Goal: Transaction & Acquisition: Purchase product/service

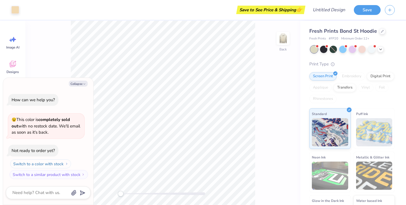
click at [55, 165] on button "Switch to a color with stock" at bounding box center [40, 163] width 61 height 9
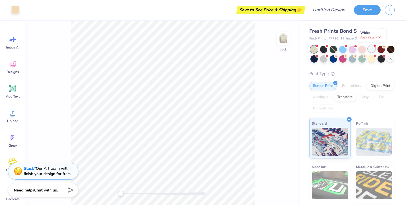
click at [373, 51] on div at bounding box center [371, 48] width 7 height 7
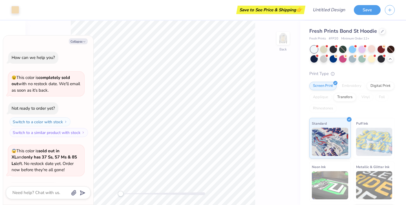
scroll to position [38, 0]
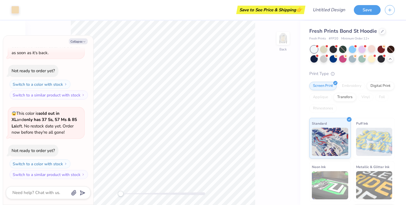
click at [267, 65] on div "Back" at bounding box center [162, 113] width 275 height 184
click at [352, 87] on div "Embroidery" at bounding box center [352, 86] width 27 height 8
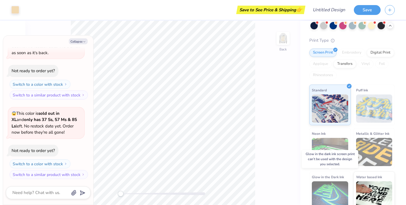
scroll to position [40, 0]
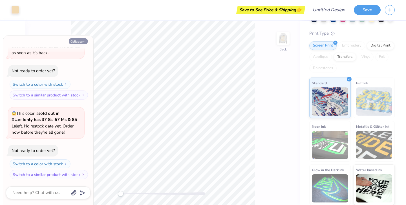
click at [84, 39] on button "Collapse" at bounding box center [78, 41] width 19 height 6
type textarea "x"
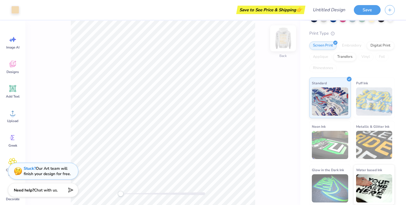
click at [286, 38] on img at bounding box center [283, 38] width 23 height 23
click at [285, 37] on img at bounding box center [283, 38] width 23 height 23
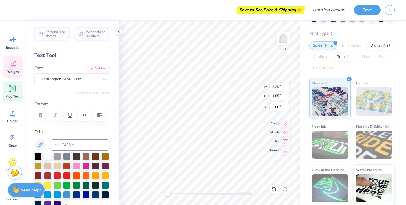
type textarea "801"
type input "3.46"
type input "0.86"
type input "5.04"
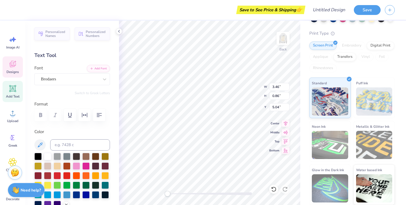
type textarea "Pi Beta Phi"
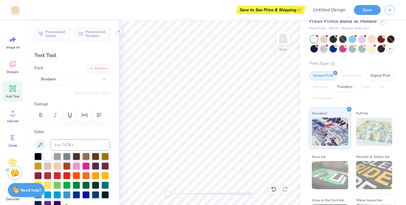
scroll to position [0, 0]
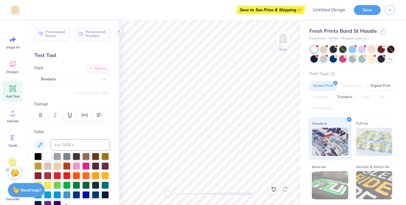
click at [383, 32] on div at bounding box center [382, 31] width 6 height 6
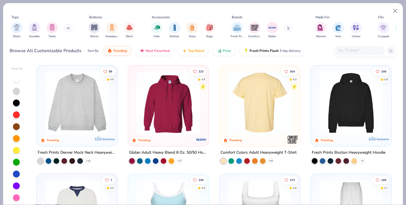
click at [252, 113] on img at bounding box center [259, 103] width 69 height 64
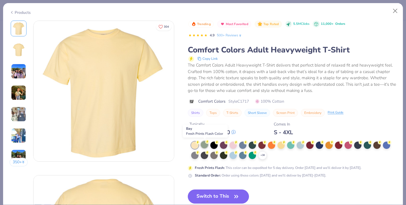
click at [205, 143] on div at bounding box center [204, 144] width 7 height 7
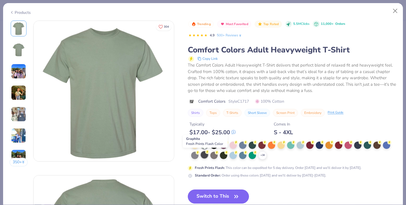
click at [205, 155] on div at bounding box center [204, 154] width 7 height 7
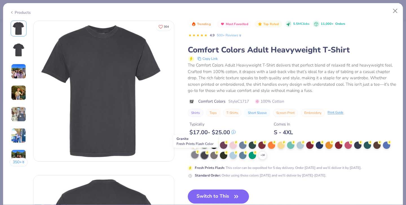
click at [193, 155] on div at bounding box center [194, 154] width 7 height 7
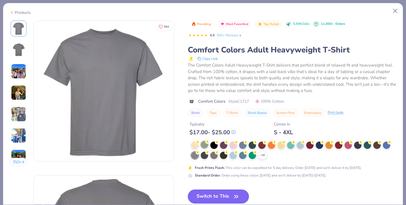
click at [207, 146] on div at bounding box center [204, 144] width 7 height 7
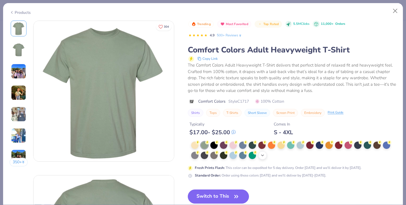
click at [264, 157] on icon at bounding box center [262, 155] width 5 height 5
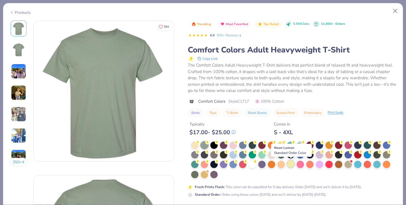
click at [290, 165] on div at bounding box center [290, 163] width 7 height 7
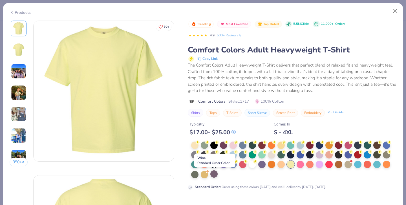
click at [213, 174] on div at bounding box center [213, 173] width 7 height 7
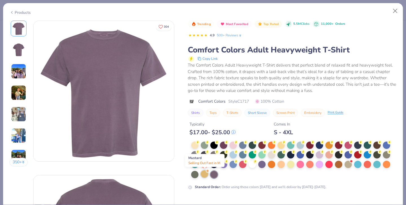
click at [205, 175] on div at bounding box center [204, 173] width 7 height 7
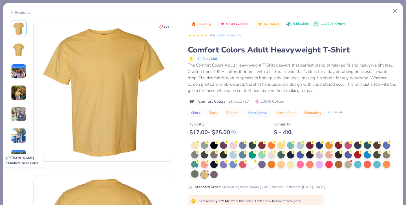
click at [194, 176] on div at bounding box center [194, 173] width 7 height 7
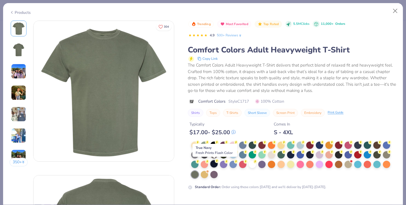
click at [214, 162] on div at bounding box center [213, 163] width 7 height 7
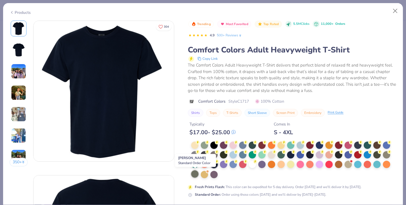
click at [196, 174] on div at bounding box center [194, 173] width 7 height 7
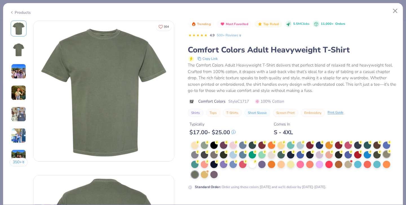
click at [387, 153] on div at bounding box center [386, 154] width 7 height 7
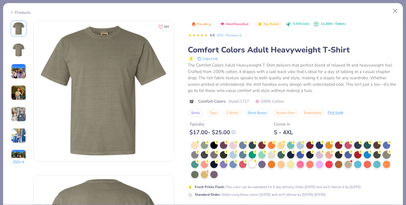
click at [254, 161] on circle at bounding box center [255, 161] width 4 height 4
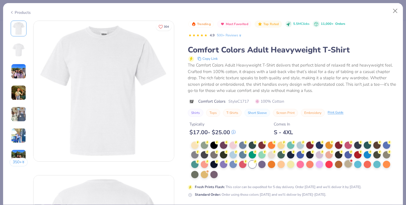
click at [349, 166] on div at bounding box center [348, 163] width 7 height 7
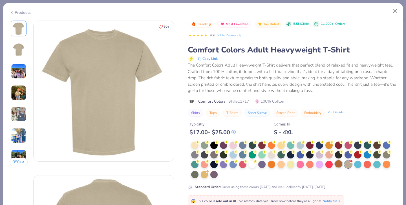
click at [342, 164] on div at bounding box center [338, 163] width 7 height 7
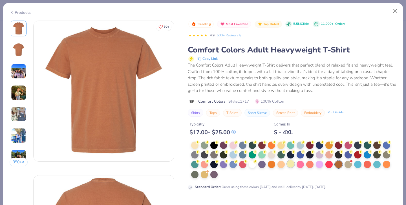
click at [289, 165] on div at bounding box center [290, 163] width 7 height 7
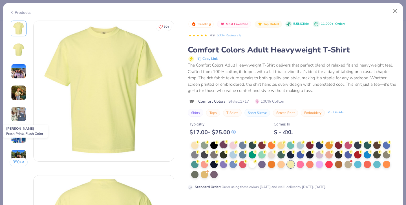
click at [226, 146] on div at bounding box center [223, 144] width 7 height 7
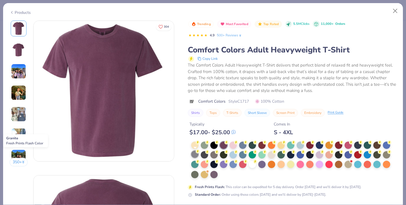
click at [196, 155] on div at bounding box center [194, 154] width 7 height 7
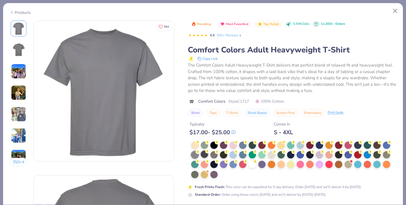
click at [202, 155] on div at bounding box center [204, 154] width 7 height 7
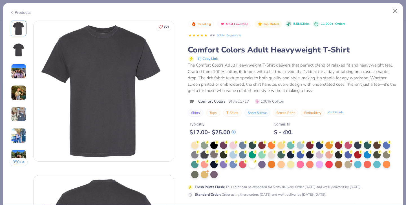
click at [212, 154] on div at bounding box center [213, 154] width 7 height 7
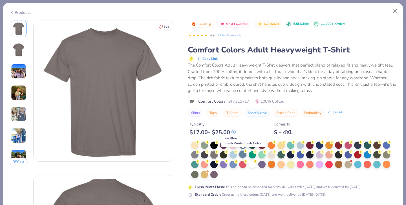
click at [243, 157] on div at bounding box center [242, 154] width 7 height 7
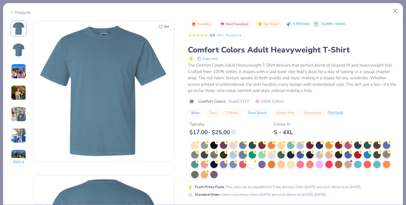
click at [385, 153] on div at bounding box center [386, 154] width 7 height 7
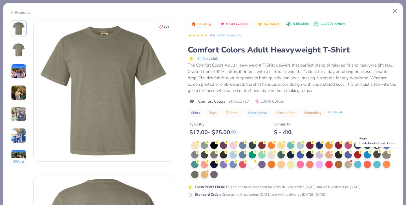
click at [380, 153] on div at bounding box center [376, 154] width 7 height 7
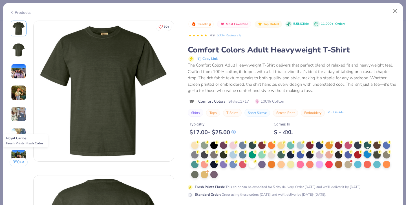
click at [369, 153] on div at bounding box center [367, 154] width 7 height 7
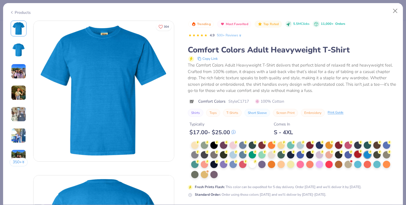
click at [361, 154] on div at bounding box center [357, 154] width 7 height 7
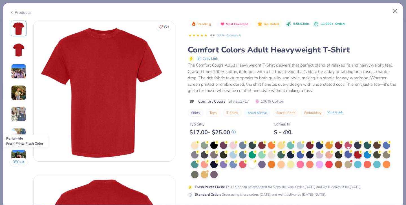
click at [350, 153] on circle at bounding box center [351, 152] width 4 height 4
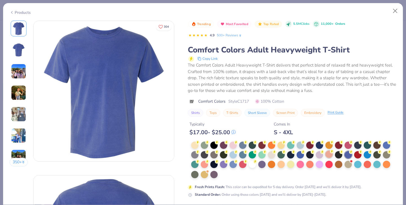
click at [334, 153] on icon at bounding box center [332, 152] width 4 height 4
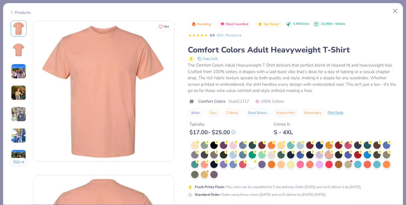
click at [315, 153] on div at bounding box center [293, 160] width 205 height 37
click at [317, 153] on div at bounding box center [319, 154] width 7 height 7
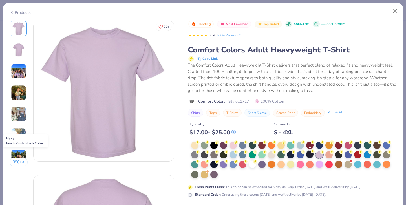
click at [309, 153] on div at bounding box center [309, 154] width 7 height 7
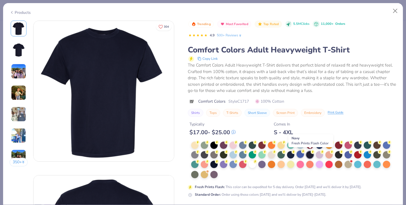
click at [302, 153] on circle at bounding box center [303, 152] width 4 height 4
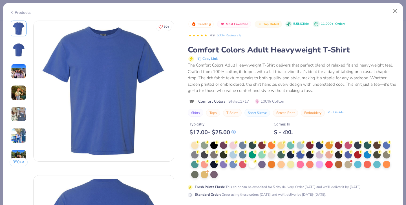
click at [287, 154] on div at bounding box center [293, 160] width 205 height 37
click at [288, 154] on div at bounding box center [290, 154] width 7 height 7
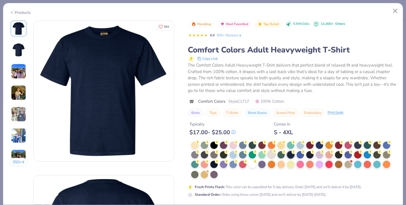
click at [273, 154] on div at bounding box center [271, 154] width 7 height 7
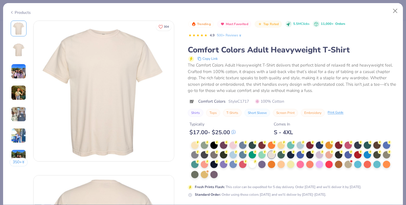
click at [17, 46] on img at bounding box center [19, 50] width 14 height 14
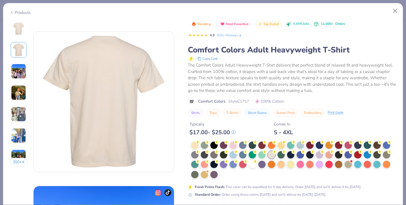
scroll to position [155, 0]
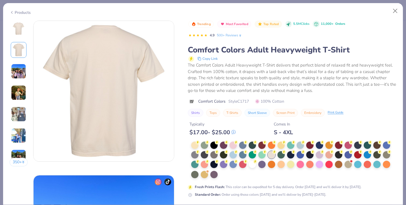
click at [21, 23] on img at bounding box center [19, 29] width 14 height 14
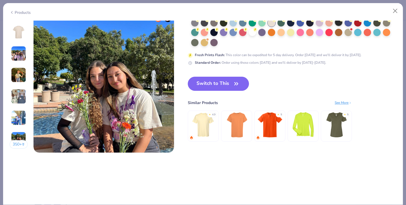
scroll to position [911, 0]
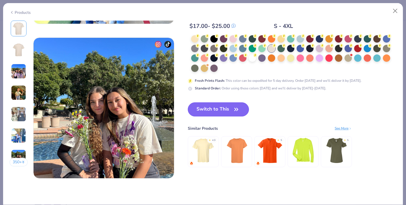
click at [243, 110] on button "Switch to This" at bounding box center [218, 109] width 61 height 14
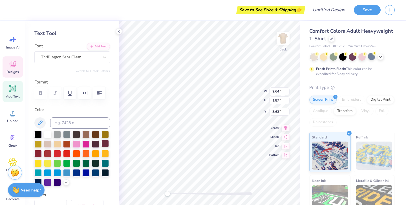
scroll to position [24, 0]
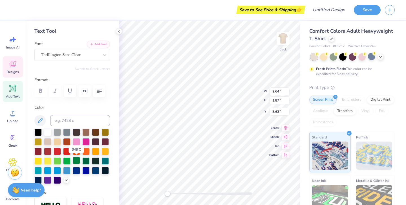
click at [76, 161] on div at bounding box center [76, 160] width 7 height 7
click at [84, 162] on div at bounding box center [85, 160] width 7 height 7
click at [65, 180] on icon at bounding box center [66, 179] width 5 height 5
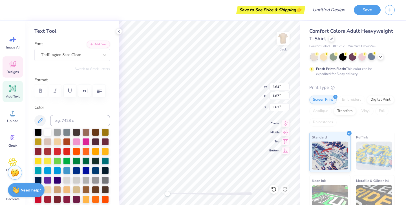
scroll to position [93, 0]
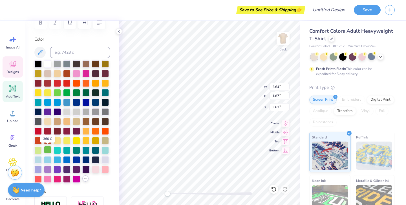
click at [48, 150] on div at bounding box center [47, 149] width 7 height 7
click at [40, 150] on div at bounding box center [37, 149] width 7 height 7
click at [45, 150] on div at bounding box center [47, 149] width 7 height 7
click at [104, 140] on div at bounding box center [105, 140] width 7 height 7
click at [110, 177] on div "Personalized Names Personalized Numbers Text Tool Add Font Font Thrillington Sa…" at bounding box center [72, 113] width 94 height 184
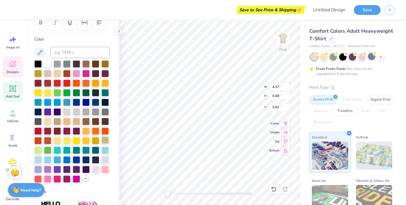
click at [105, 141] on div at bounding box center [105, 140] width 7 height 7
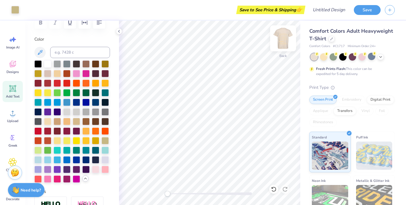
click at [286, 39] on img at bounding box center [283, 38] width 23 height 23
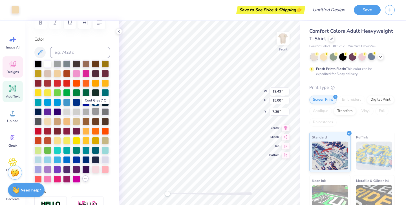
click at [94, 111] on div at bounding box center [95, 111] width 7 height 7
click at [96, 110] on div at bounding box center [95, 111] width 7 height 7
click at [98, 110] on div at bounding box center [95, 111] width 7 height 7
click at [97, 112] on div at bounding box center [95, 111] width 7 height 7
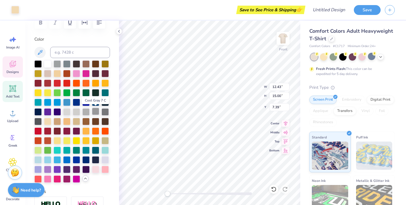
click at [97, 112] on div at bounding box center [95, 111] width 7 height 7
click at [106, 112] on div at bounding box center [105, 111] width 7 height 7
type textarea "801"
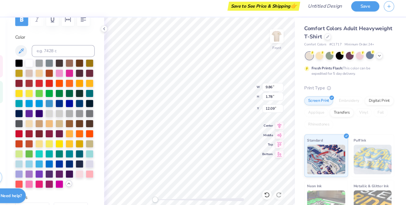
scroll to position [0, 0]
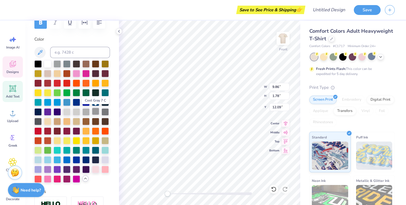
click at [95, 112] on div at bounding box center [95, 111] width 7 height 7
type input "1.35"
type input "0.80"
type input "10.91"
click at [107, 103] on div at bounding box center [105, 101] width 7 height 7
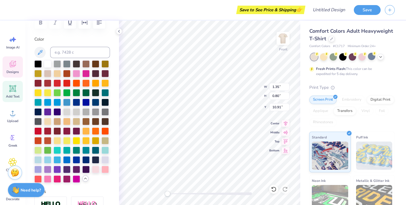
type input "11.48"
type input "3.67"
type input "8.63"
click at [104, 102] on div at bounding box center [105, 101] width 7 height 7
type input "11.76"
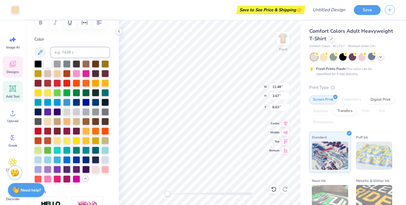
type input "1.60"
type input "7.39"
click at [102, 101] on div at bounding box center [105, 101] width 7 height 7
type input "10.37"
type input "0.95"
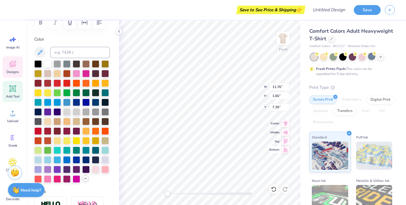
type input "20.91"
click at [104, 103] on div at bounding box center [105, 101] width 7 height 7
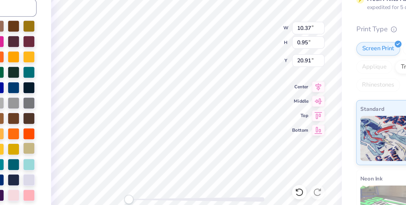
click at [106, 164] on div at bounding box center [105, 161] width 7 height 7
click at [104, 161] on div at bounding box center [105, 161] width 7 height 7
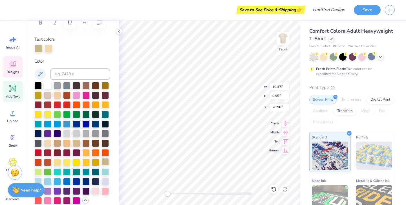
type input "11.60"
type input "1.91"
type input "20.47"
click at [105, 163] on div at bounding box center [105, 161] width 7 height 7
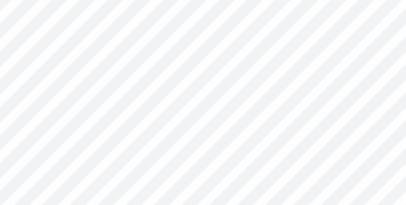
type input "10.37"
type input "0.95"
type input "20.96"
type input "11.60"
type input "1.91"
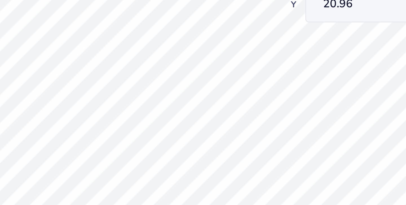
type input "20.47"
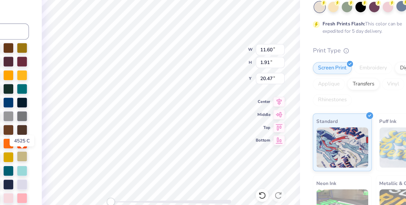
click at [107, 162] on div at bounding box center [105, 161] width 7 height 7
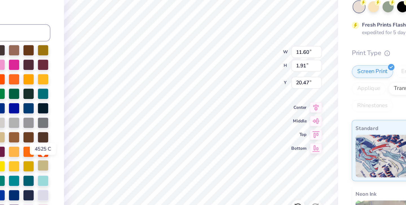
click at [106, 163] on div at bounding box center [105, 161] width 7 height 7
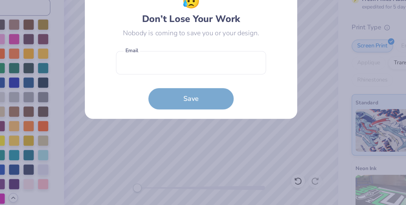
click at [263, 147] on div "😥 Don’t Lose Your Work Nobody is coming to save you or your design. Email is a …" at bounding box center [203, 102] width 140 height 91
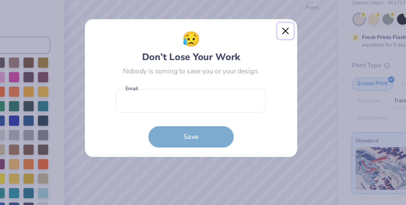
click at [265, 66] on button "Close" at bounding box center [265, 65] width 11 height 11
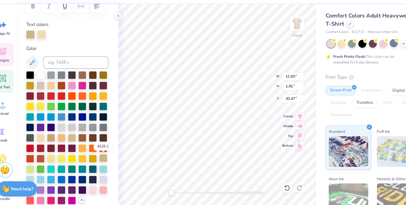
click at [105, 162] on div at bounding box center [105, 161] width 7 height 7
click at [104, 162] on div at bounding box center [105, 161] width 7 height 7
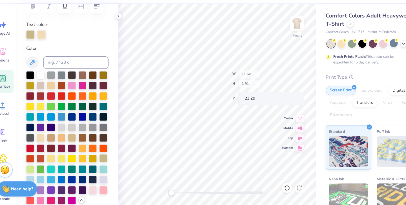
type input "23.29"
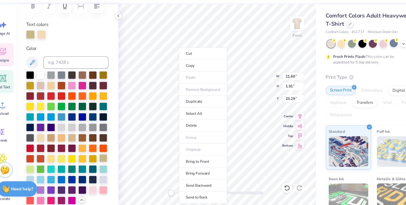
click at [104, 164] on div at bounding box center [105, 161] width 7 height 7
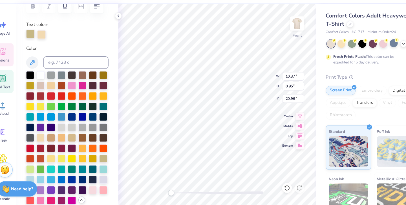
click at [36, 50] on div at bounding box center [38, 48] width 8 height 8
click at [274, 190] on icon at bounding box center [274, 189] width 6 height 6
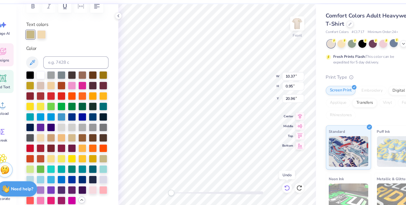
click at [274, 190] on icon at bounding box center [274, 189] width 6 height 6
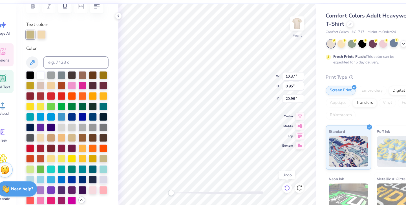
click at [274, 190] on icon at bounding box center [274, 189] width 6 height 6
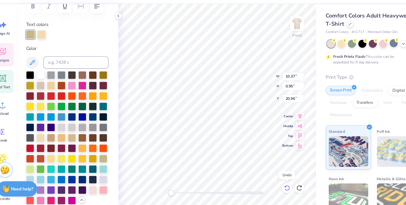
click at [274, 190] on icon at bounding box center [274, 189] width 6 height 6
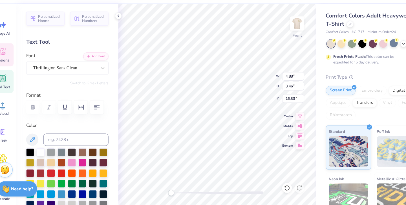
scroll to position [21, 0]
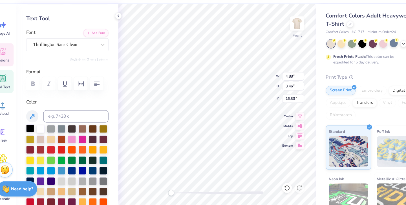
click at [40, 138] on div at bounding box center [37, 134] width 7 height 7
click at [38, 142] on div at bounding box center [37, 143] width 7 height 7
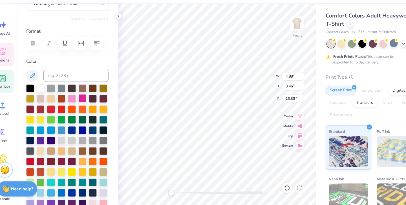
scroll to position [77, 0]
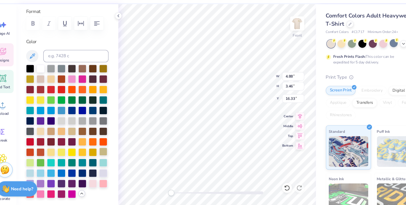
click at [105, 157] on div at bounding box center [105, 155] width 7 height 7
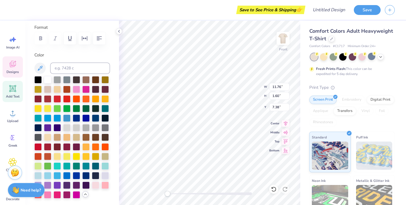
drag, startPoint x: 106, startPoint y: 155, endPoint x: 110, endPoint y: 152, distance: 5.1
click at [106, 155] on div at bounding box center [105, 156] width 7 height 7
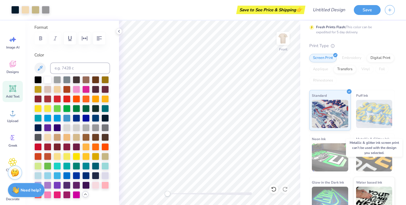
scroll to position [0, 0]
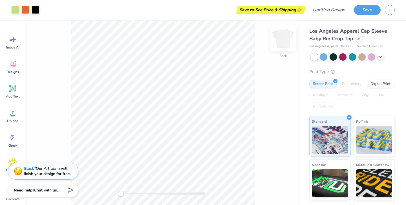
click at [283, 38] on img at bounding box center [283, 38] width 23 height 23
click at [284, 38] on img at bounding box center [283, 38] width 23 height 23
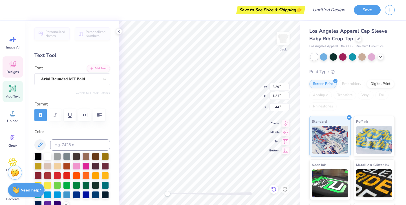
click at [275, 191] on icon at bounding box center [274, 189] width 6 height 6
type input "2.29"
type input "1.21"
type input "3.44"
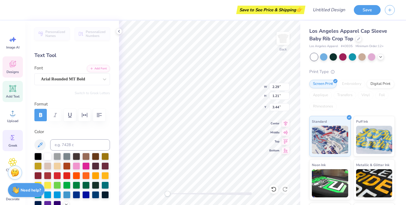
click at [11, 140] on icon at bounding box center [12, 137] width 8 height 8
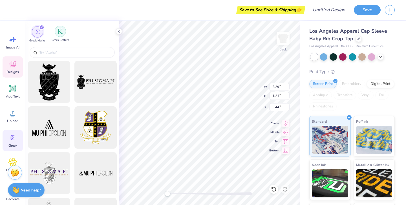
click at [58, 35] on div "filter for Greek Letters" at bounding box center [60, 31] width 11 height 11
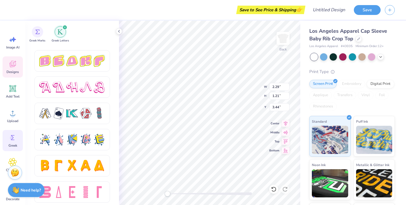
scroll to position [968, 0]
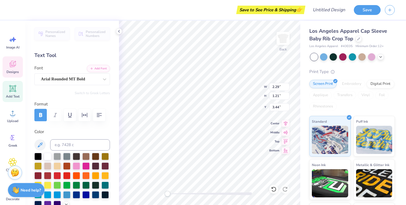
type textarea "p"
type textarea "P"
type textarea "PI PHI"
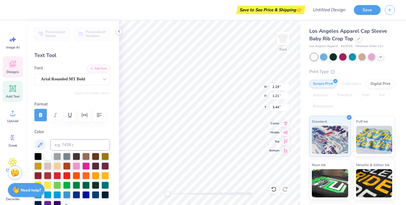
click at [175, 20] on div "Save to See Price & Shipping 👉 Design Title Save Image AI Designs Add Text Uplo…" at bounding box center [203, 102] width 406 height 205
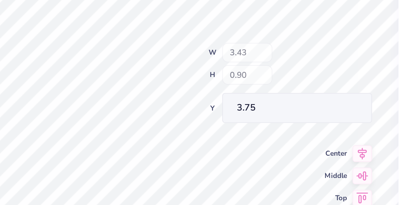
click at [247, 85] on div "Back W 3.43 H 0.90 Y 3.75 Center Middle Top Bottom" at bounding box center [209, 113] width 181 height 184
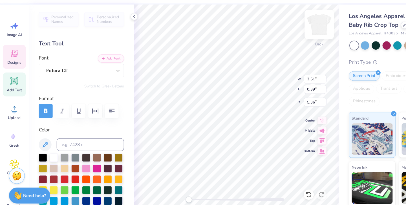
type textarea "O"
type textarea "UTAH ALPHA"
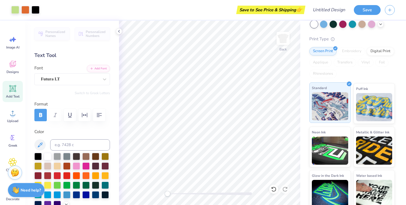
scroll to position [38, 0]
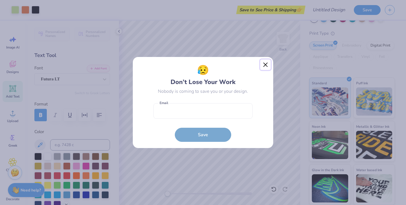
click at [265, 63] on button "Close" at bounding box center [265, 65] width 11 height 11
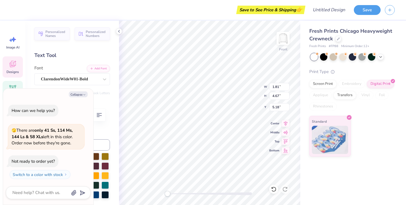
type textarea "x"
type textarea "P"
type textarea "x"
type textarea "PI"
type textarea "x"
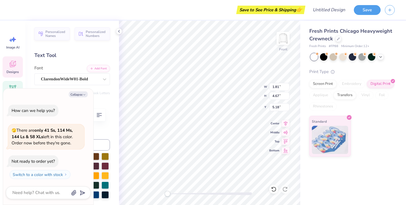
type textarea "PI P"
type textarea "x"
type textarea "PI PH"
type textarea "x"
type textarea "PI PHI"
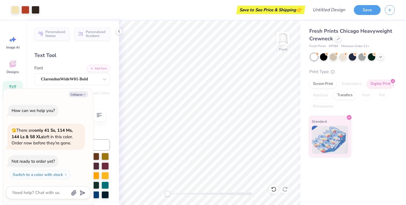
type textarea "x"
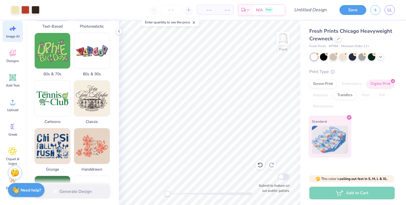
scroll to position [75, 0]
